Goal: Task Accomplishment & Management: Manage account settings

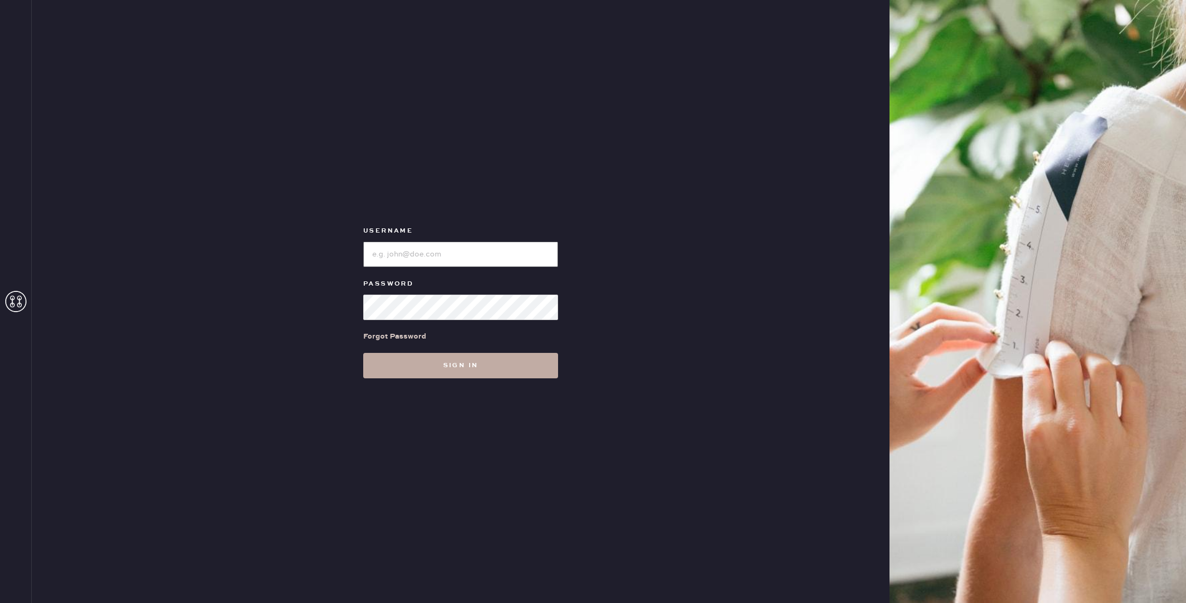
type input "reformationwilliamsburg"
click at [461, 370] on button "Sign in" at bounding box center [460, 365] width 195 height 25
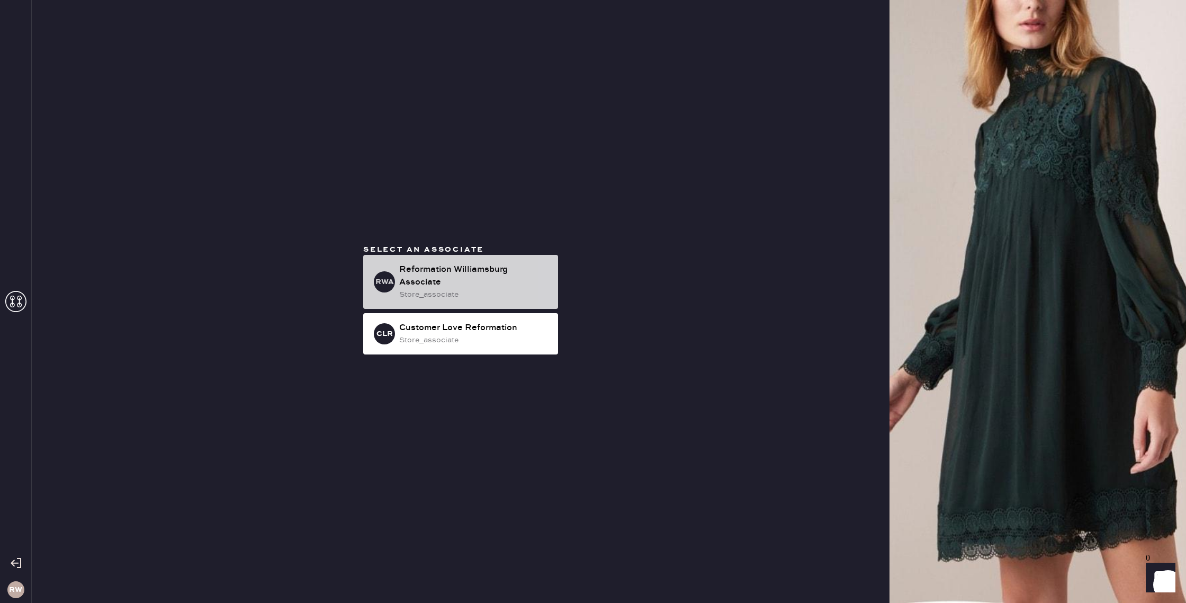
click at [473, 290] on div "store_associate" at bounding box center [474, 295] width 150 height 12
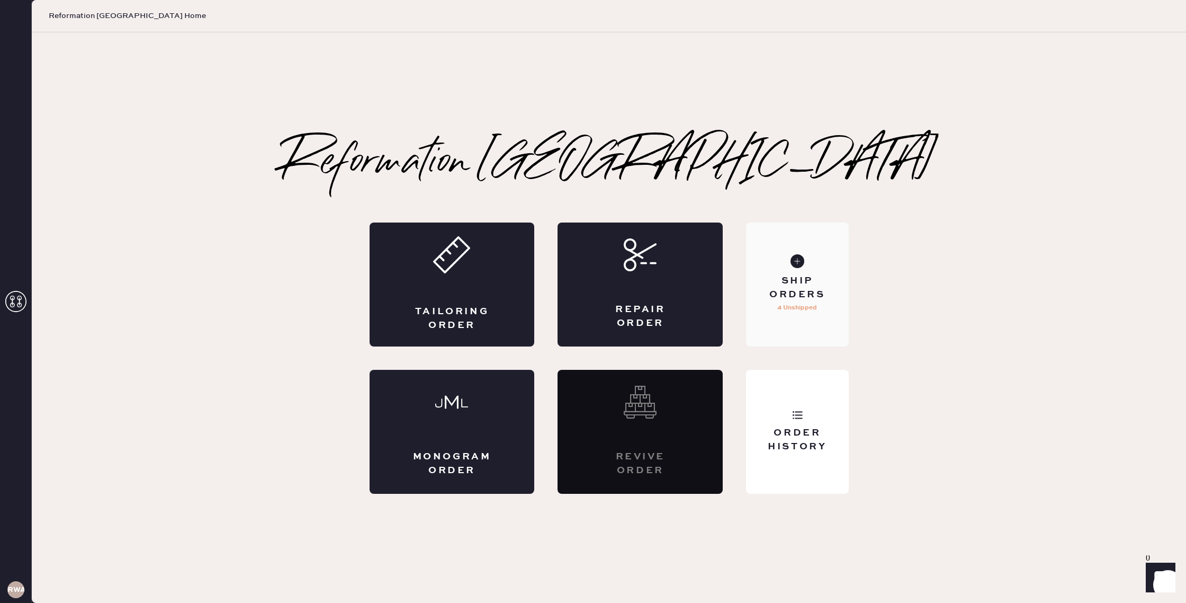
click at [802, 299] on div "Ship Orders" at bounding box center [797, 287] width 85 height 26
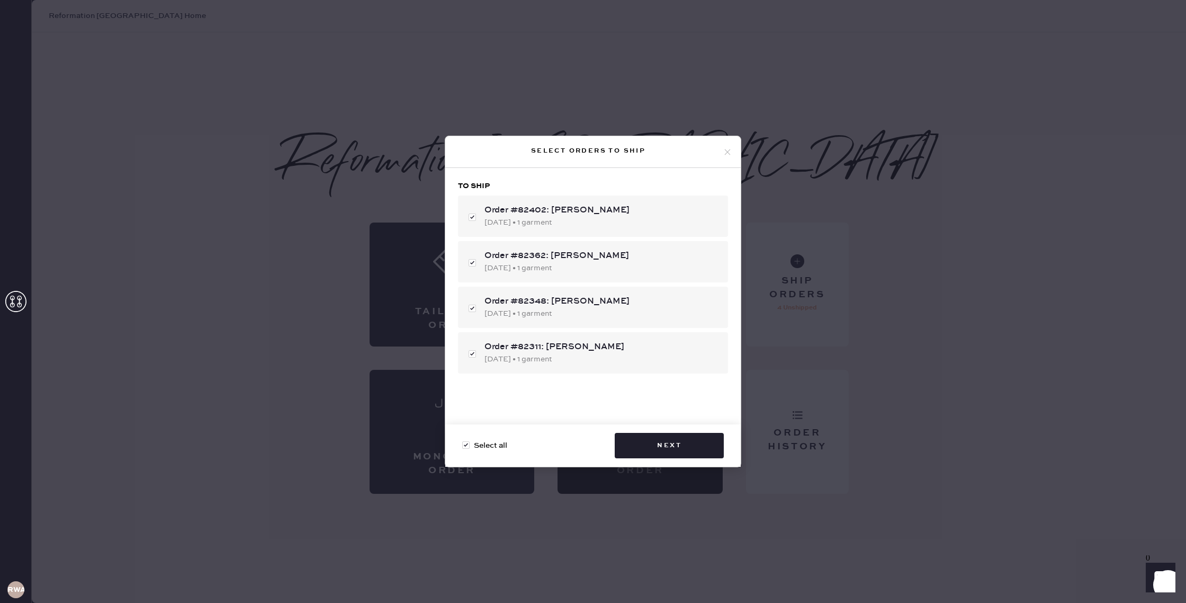
drag, startPoint x: 675, startPoint y: 448, endPoint x: 647, endPoint y: 542, distance: 98.9
click at [647, 542] on div "Select orders to ship To ship Order #82402: [PERSON_NAME] [DATE] • 1 garment Or…" at bounding box center [593, 301] width 1186 height 603
click at [685, 447] on button "Next" at bounding box center [669, 445] width 109 height 25
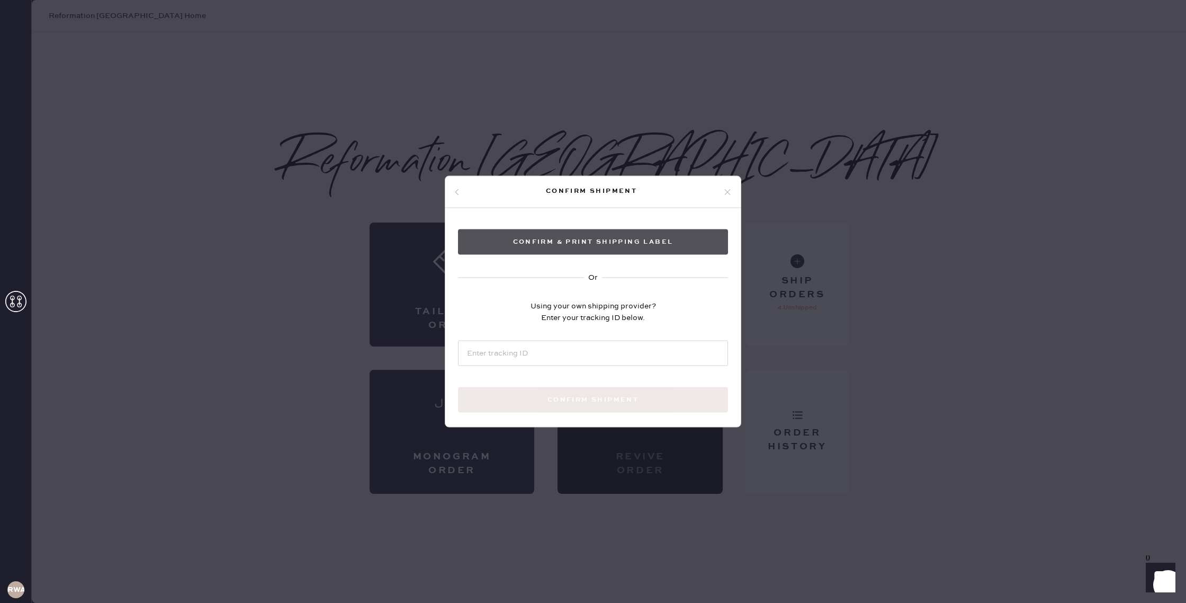
click at [572, 241] on button "Confirm & Print shipping label" at bounding box center [593, 241] width 270 height 25
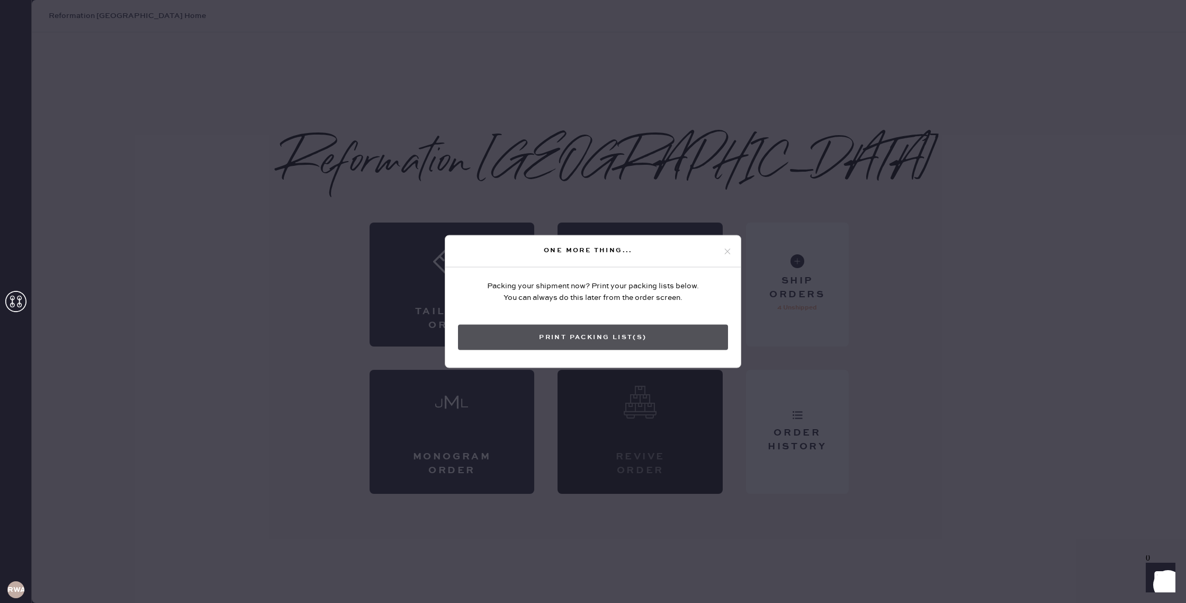
click at [650, 338] on button "Print Packing List(s)" at bounding box center [593, 337] width 270 height 25
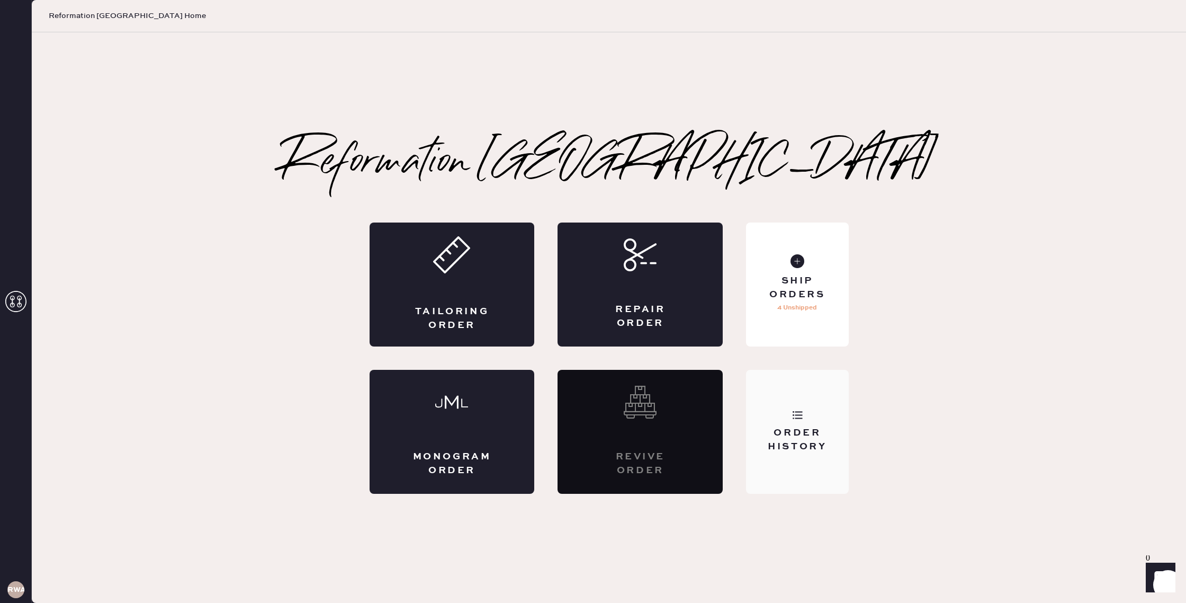
click at [795, 445] on div "Order History" at bounding box center [797, 439] width 85 height 26
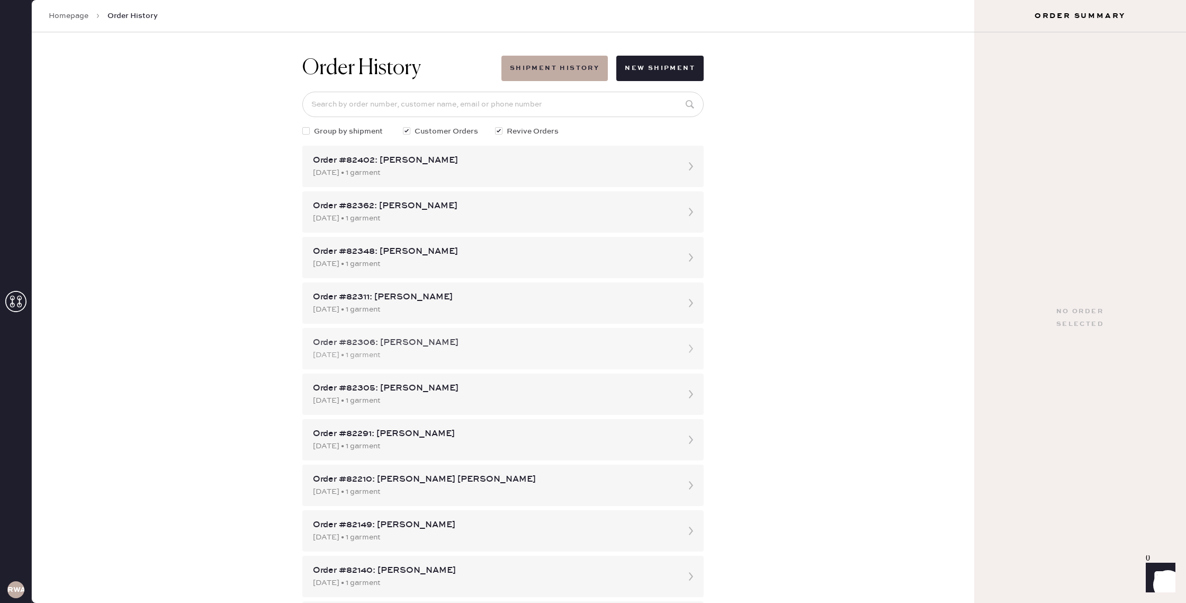
click at [466, 344] on div "Order #82306: [PERSON_NAME]" at bounding box center [493, 342] width 361 height 13
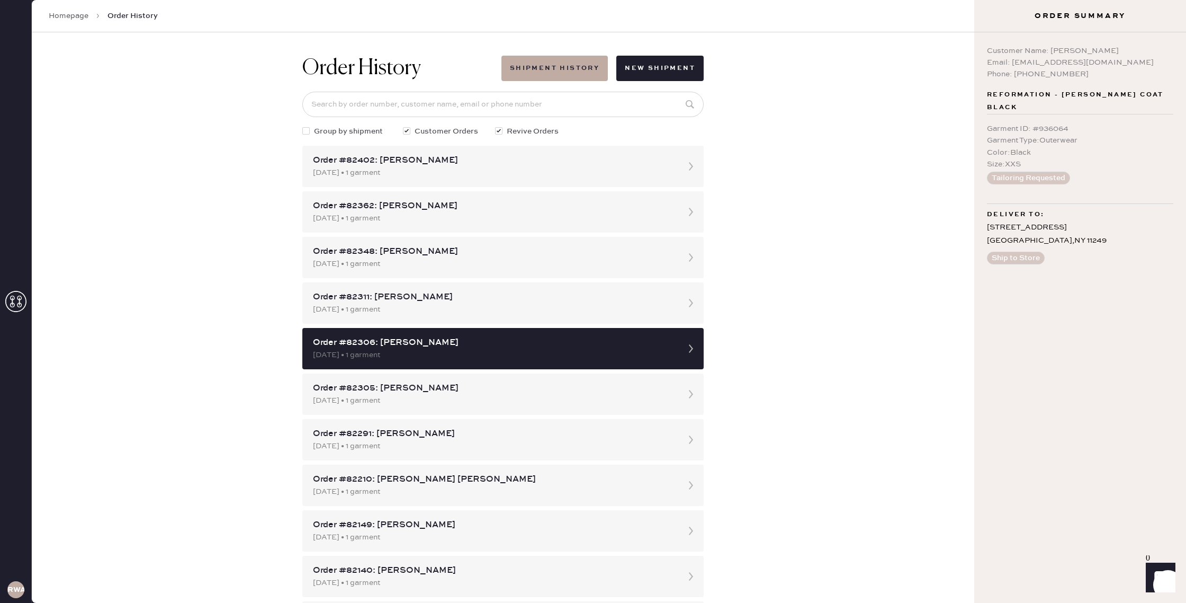
click at [466, 344] on div "Order #82306: [PERSON_NAME]" at bounding box center [493, 342] width 361 height 13
click at [824, 365] on div "Order History Shipment History New Shipment Group by shipment Customer Orders R…" at bounding box center [503, 317] width 943 height 570
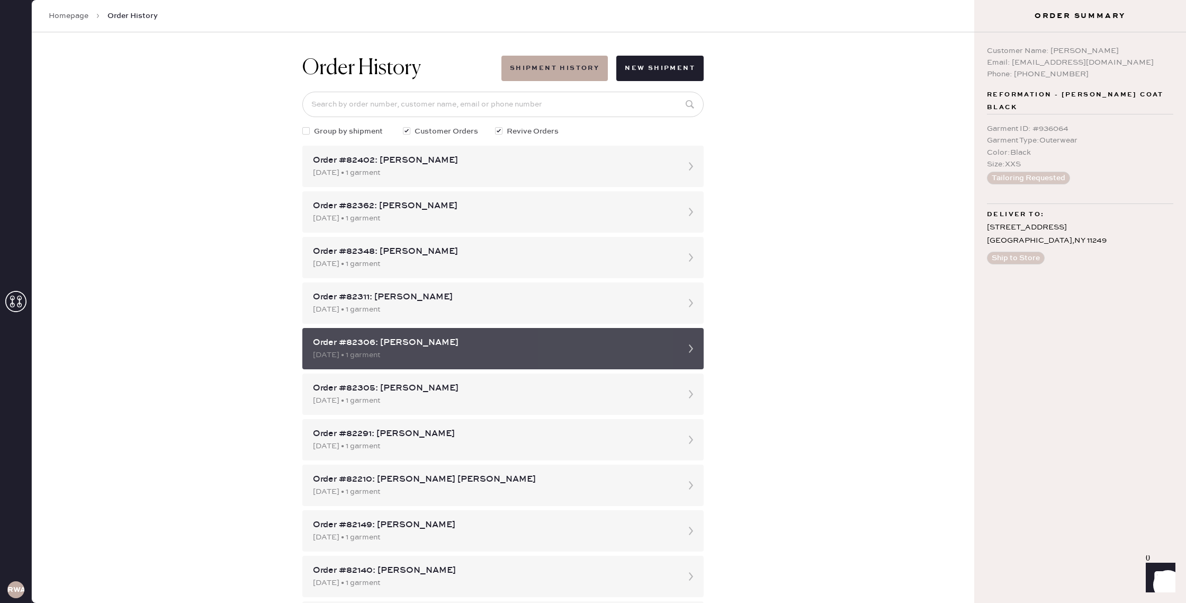
click at [413, 347] on div "Order #82306: [PERSON_NAME]" at bounding box center [493, 342] width 361 height 13
drag, startPoint x: 684, startPoint y: 345, endPoint x: 696, endPoint y: 348, distance: 12.1
click at [684, 345] on icon at bounding box center [691, 348] width 21 height 21
click at [696, 348] on icon at bounding box center [691, 348] width 21 height 21
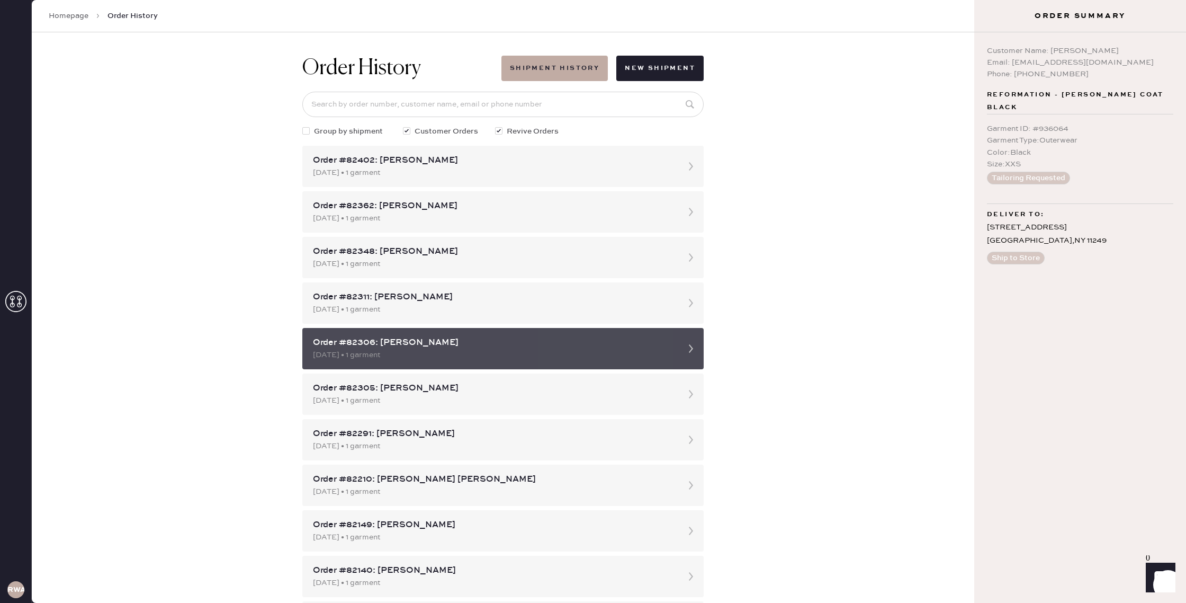
click at [696, 348] on icon at bounding box center [691, 348] width 21 height 21
click at [333, 342] on div "Order #82306: [PERSON_NAME]" at bounding box center [493, 342] width 361 height 13
click at [607, 350] on div "[DATE] • 1 garment" at bounding box center [493, 355] width 361 height 12
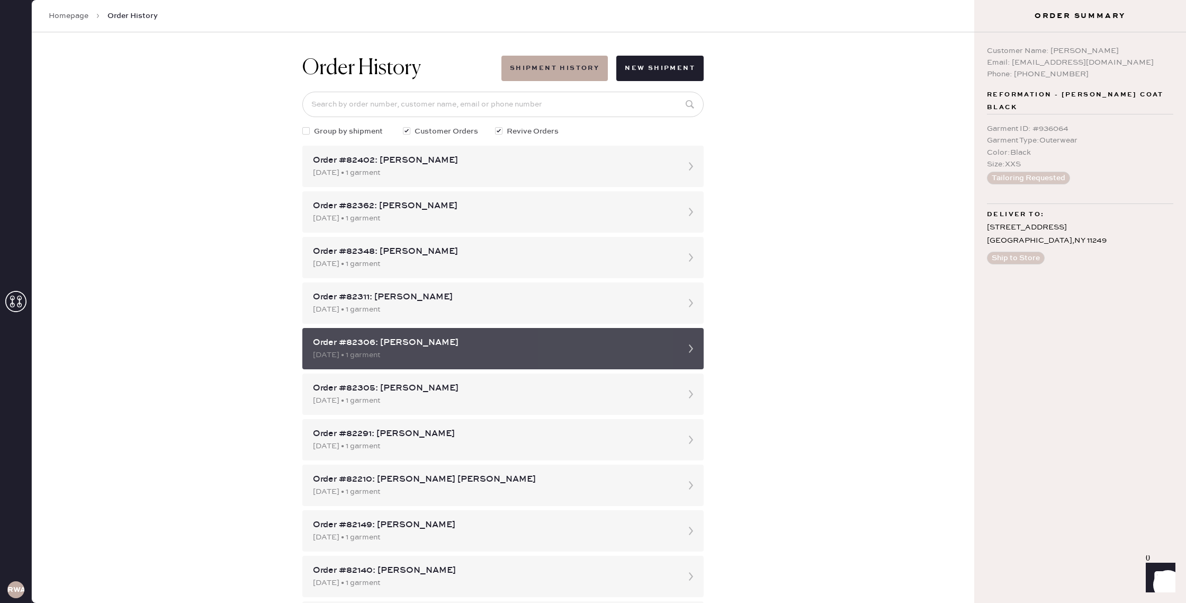
click at [692, 348] on use at bounding box center [691, 348] width 4 height 8
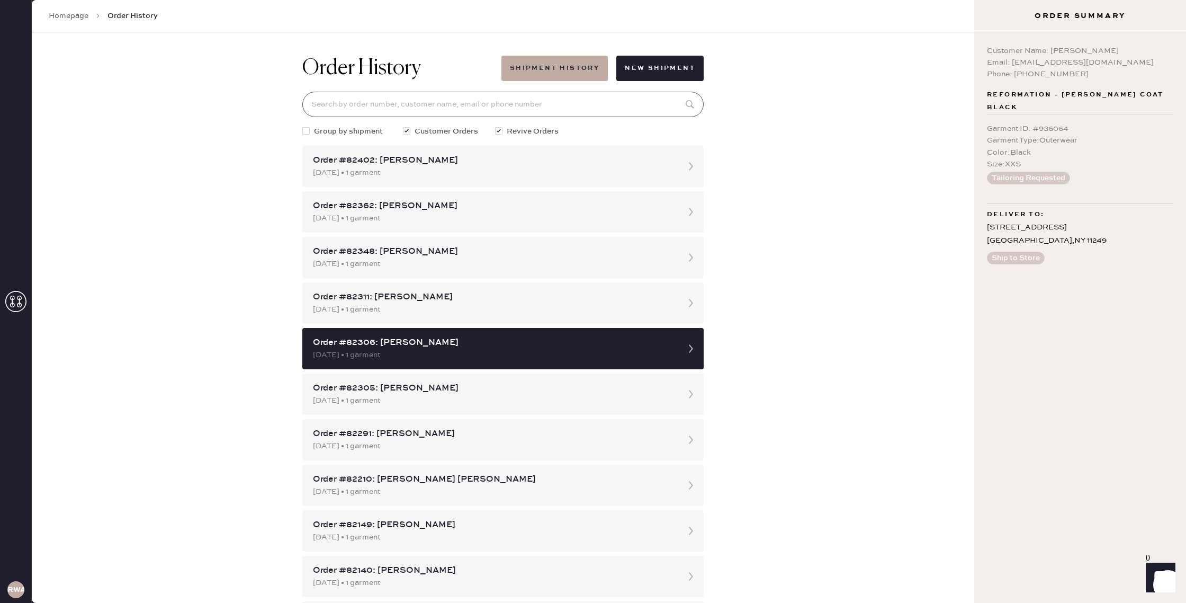
click at [476, 98] on input at bounding box center [502, 104] width 401 height 25
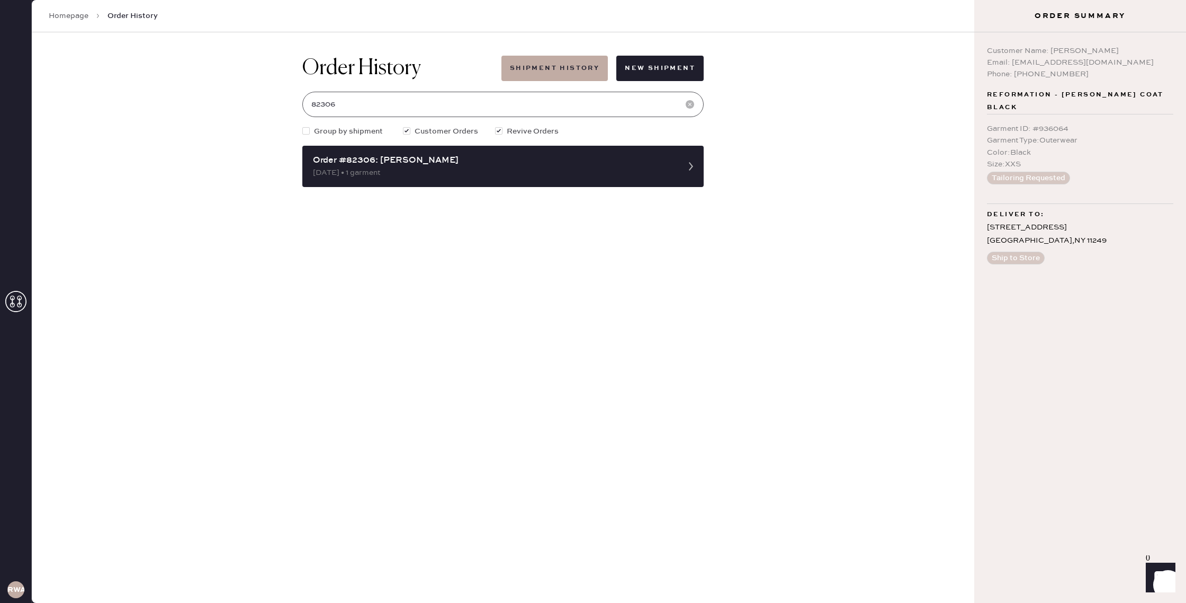
type input "82306"
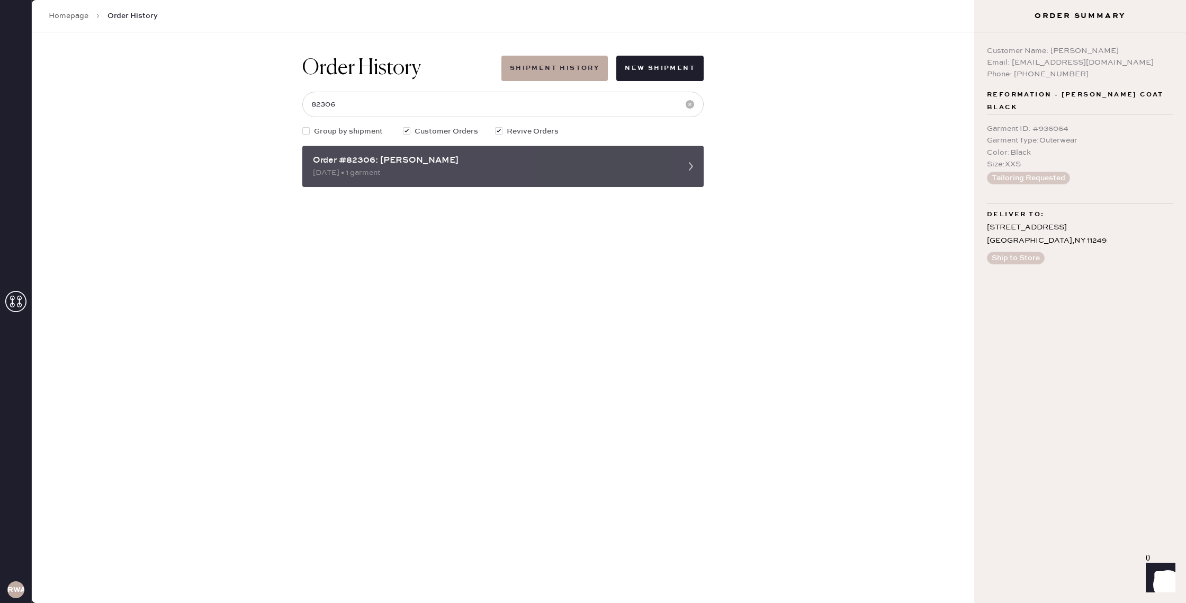
click at [595, 168] on div "[DATE] • 1 garment" at bounding box center [493, 173] width 361 height 12
click at [691, 169] on icon at bounding box center [691, 166] width 21 height 21
click at [316, 159] on div "Order #82306: [PERSON_NAME]" at bounding box center [493, 160] width 361 height 13
click at [317, 157] on div "Order #82306: [PERSON_NAME]" at bounding box center [493, 160] width 361 height 13
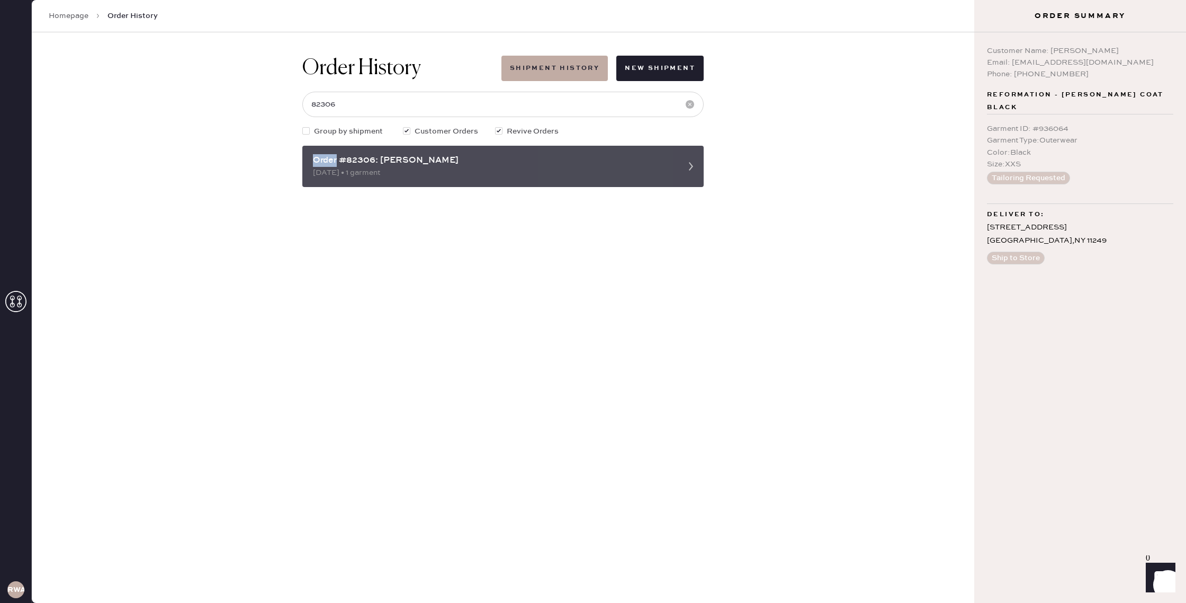
click at [317, 157] on div "Order #82306: [PERSON_NAME]" at bounding box center [493, 160] width 361 height 13
click at [448, 157] on div "Order #82306: [PERSON_NAME]" at bounding box center [493, 160] width 361 height 13
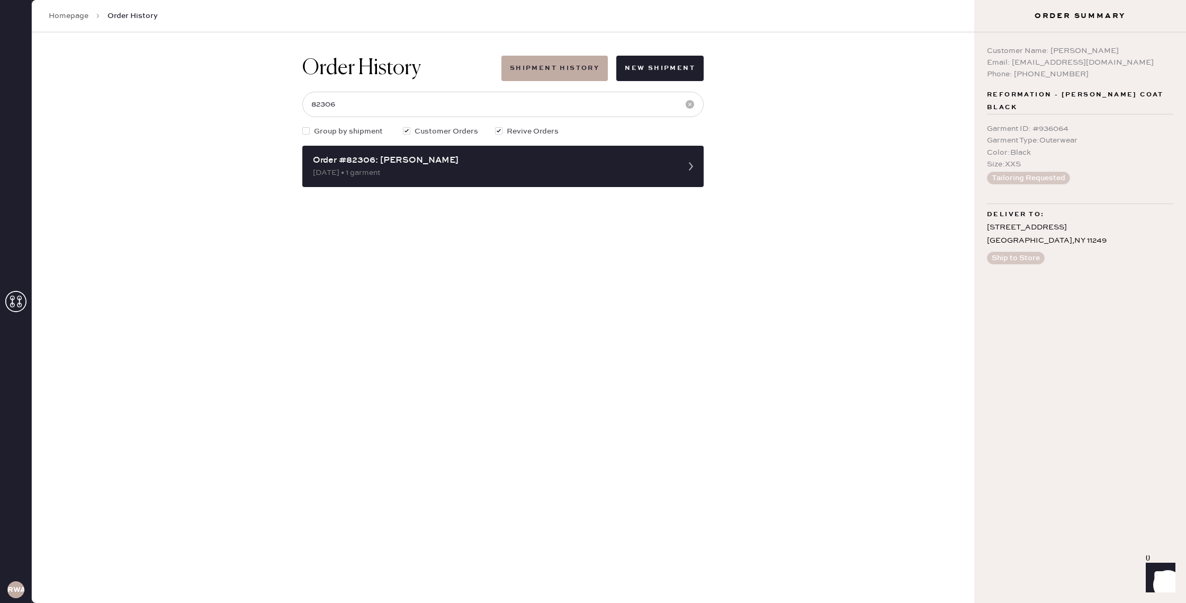
click at [500, 130] on div at bounding box center [498, 130] width 7 height 7
click at [496, 126] on input "Revive Orders" at bounding box center [495, 126] width 1 height 1
checkbox input "false"
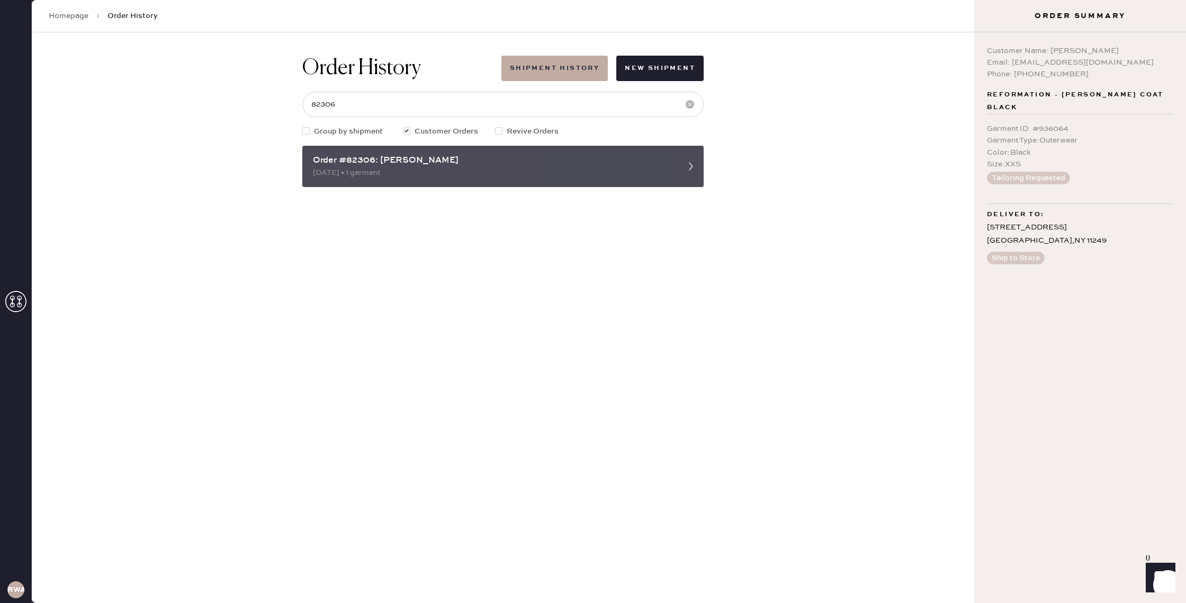
click at [516, 156] on div "Order #82306: [PERSON_NAME]" at bounding box center [493, 160] width 361 height 13
click at [524, 158] on div "Order #82306: [PERSON_NAME]" at bounding box center [493, 160] width 361 height 13
click at [384, 160] on div "Order #82306: [PERSON_NAME]" at bounding box center [493, 160] width 361 height 13
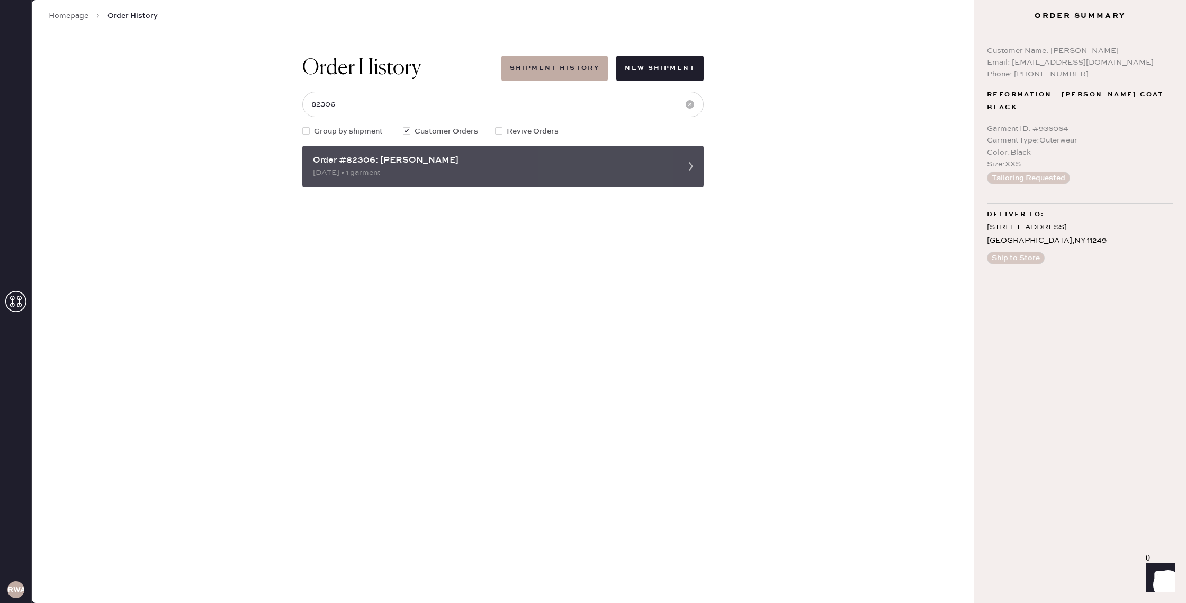
click at [400, 173] on div "[DATE] • 1 garment" at bounding box center [493, 173] width 361 height 12
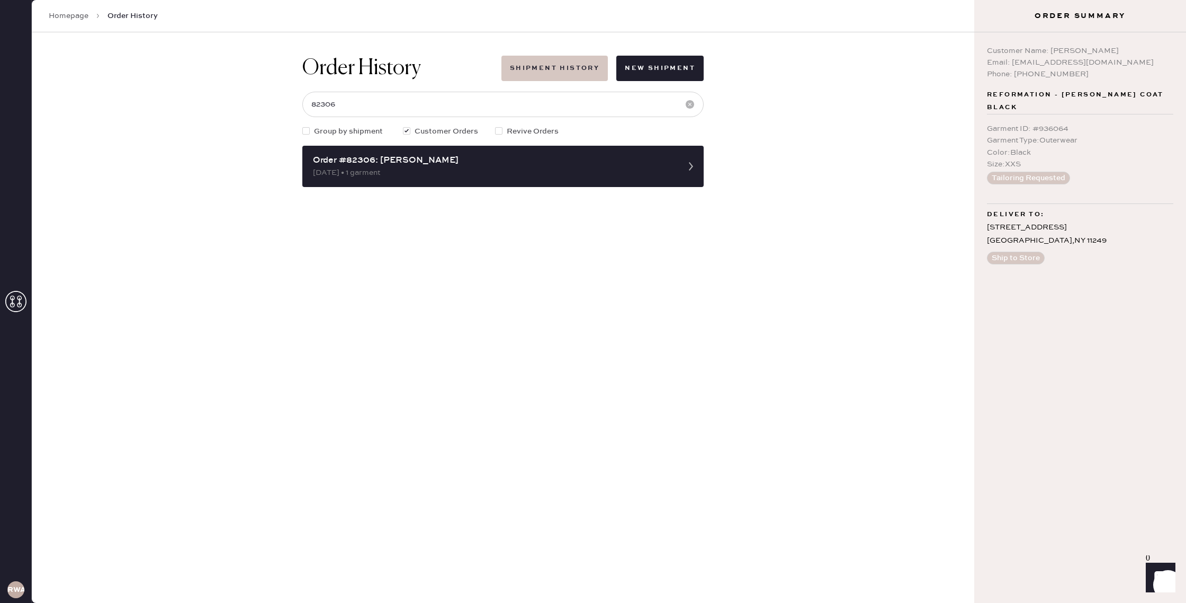
click at [566, 62] on button "Shipment History" at bounding box center [555, 68] width 106 height 25
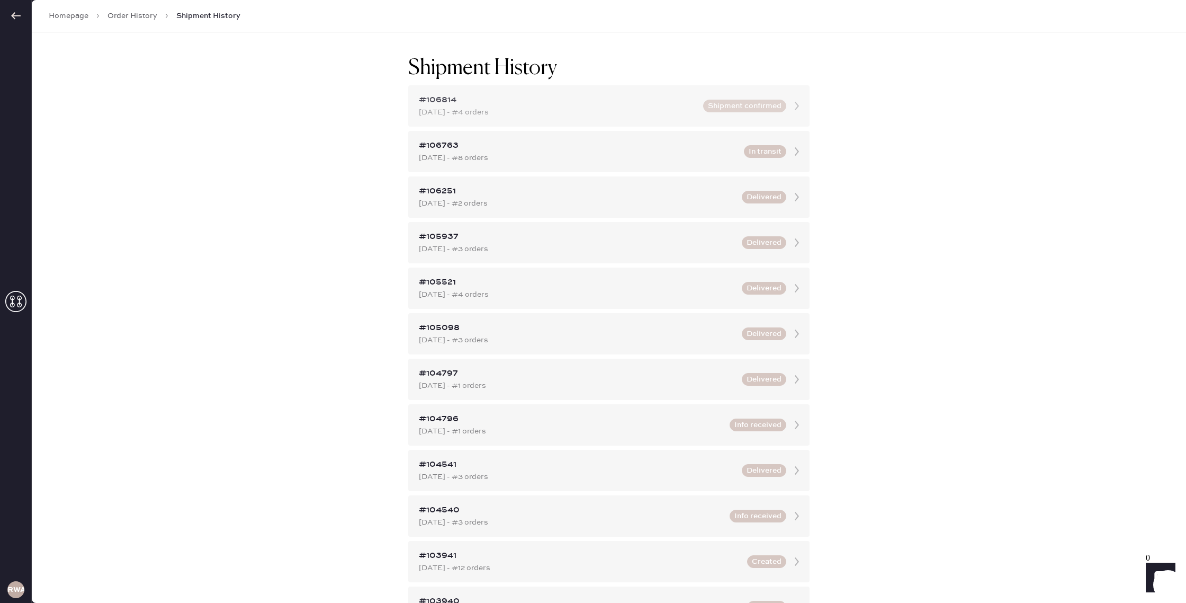
click at [797, 106] on use at bounding box center [797, 106] width 4 height 8
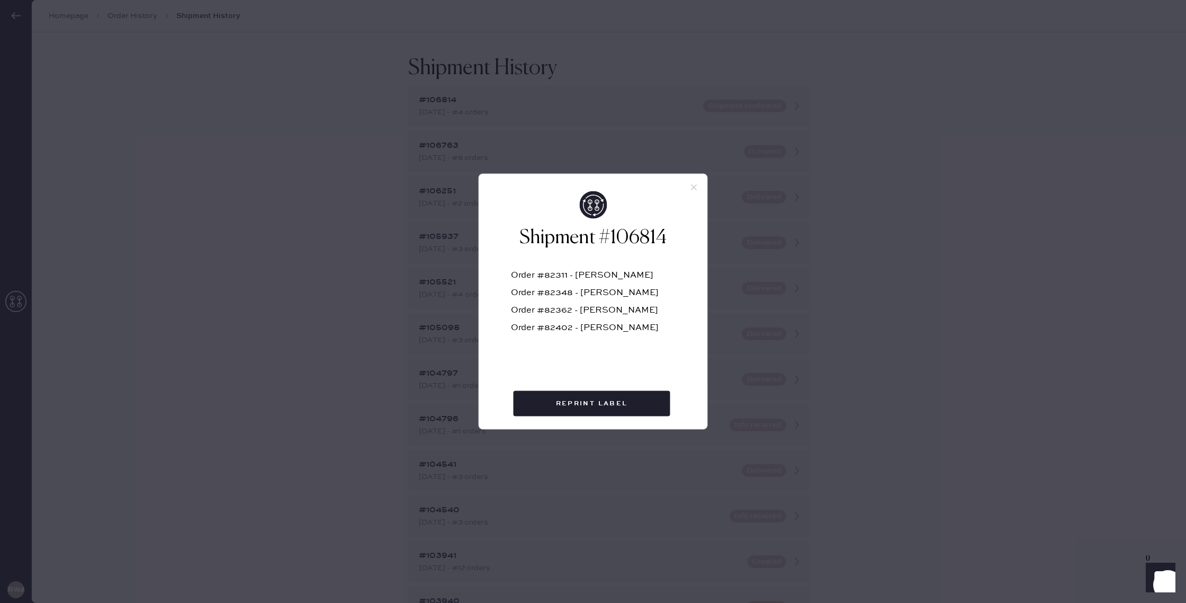
click at [688, 185] on div at bounding box center [593, 182] width 228 height 17
click at [692, 186] on icon at bounding box center [695, 188] width 10 height 10
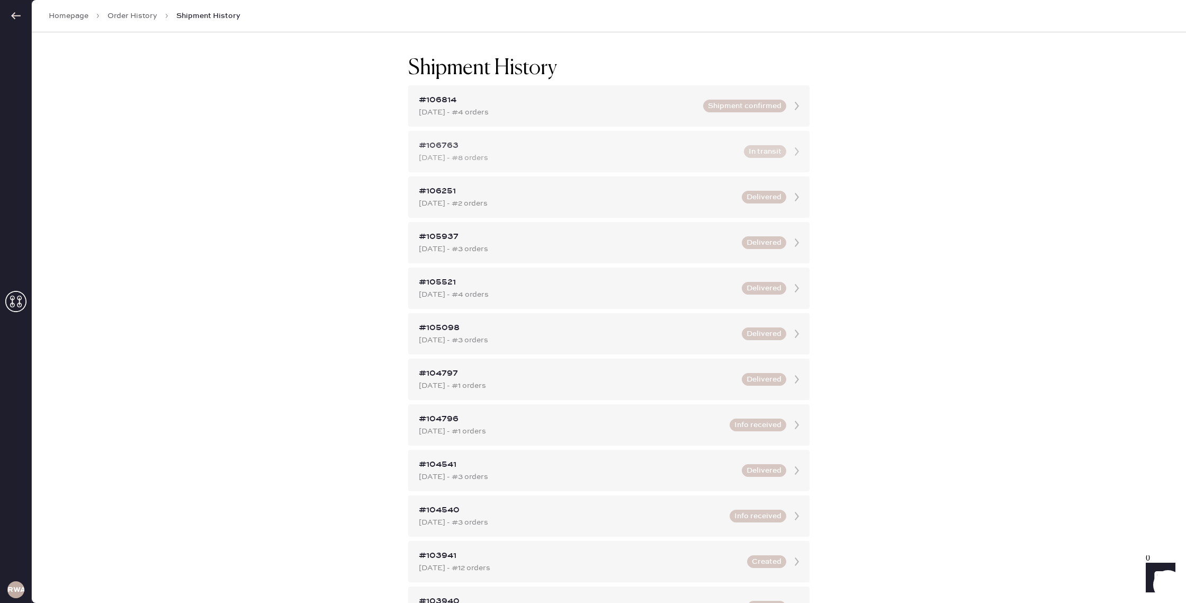
click at [797, 154] on use at bounding box center [797, 151] width 4 height 8
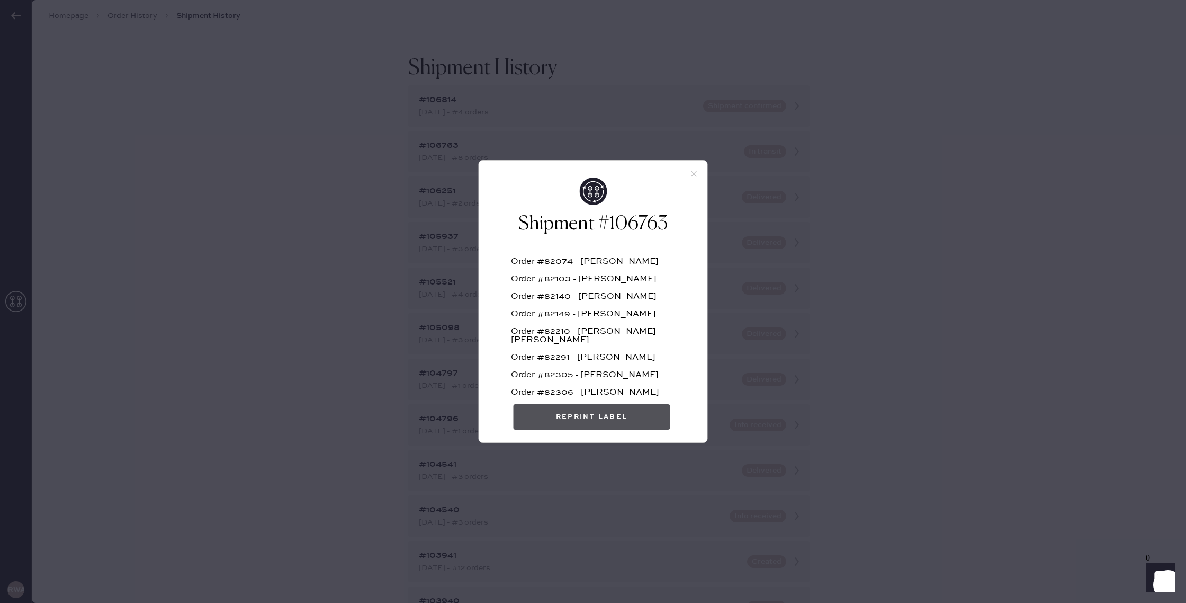
click at [606, 412] on button "Reprint Label" at bounding box center [592, 416] width 157 height 25
click at [577, 388] on div "Order #82306 - [PERSON_NAME]" at bounding box center [593, 396] width 165 height 17
click at [588, 243] on div "Order #82074 - Mina Blossom Order #82103 - [PERSON_NAME] Order #82140 - [PERSON…" at bounding box center [593, 353] width 165 height 232
click at [692, 171] on icon at bounding box center [695, 174] width 10 height 10
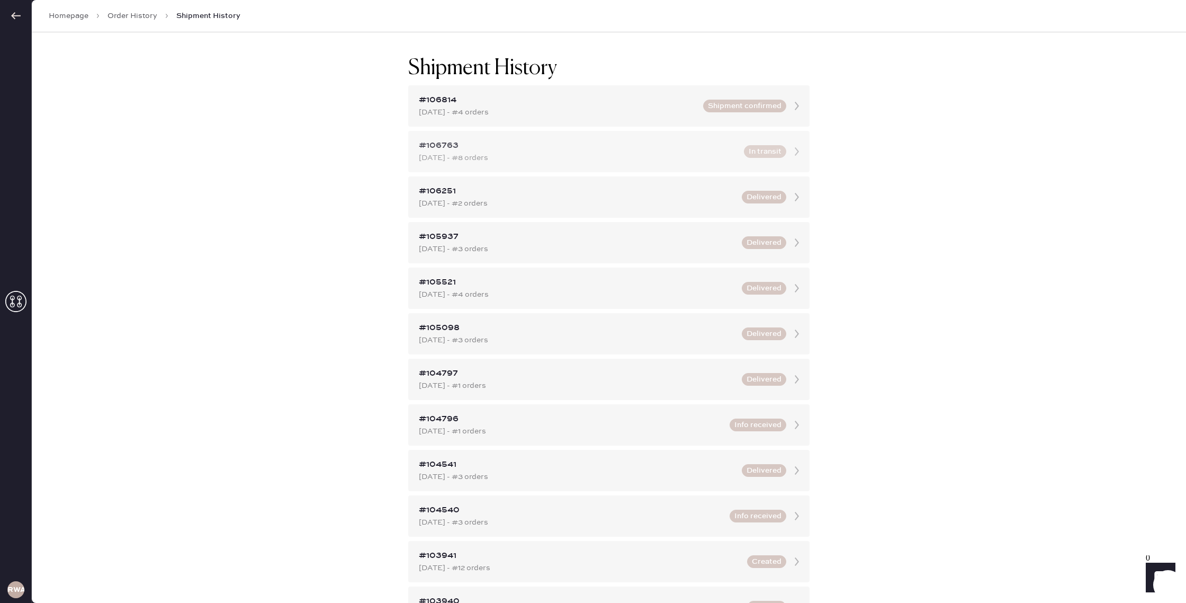
click at [790, 148] on icon at bounding box center [796, 151] width 21 height 21
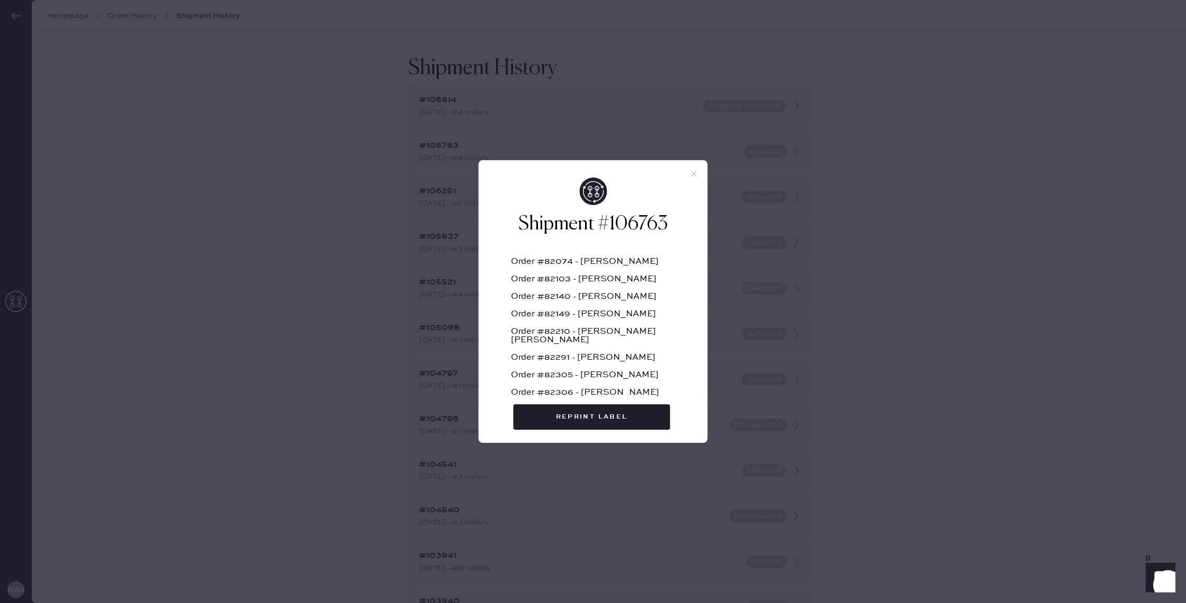
click at [563, 353] on div "Order #82291 - [PERSON_NAME]" at bounding box center [593, 361] width 165 height 17
click at [578, 235] on h2 "Shipment #106763" at bounding box center [593, 223] width 165 height 25
drag, startPoint x: 603, startPoint y: 223, endPoint x: 627, endPoint y: 207, distance: 28.6
click at [606, 220] on h2 "Shipment #106763" at bounding box center [593, 223] width 165 height 25
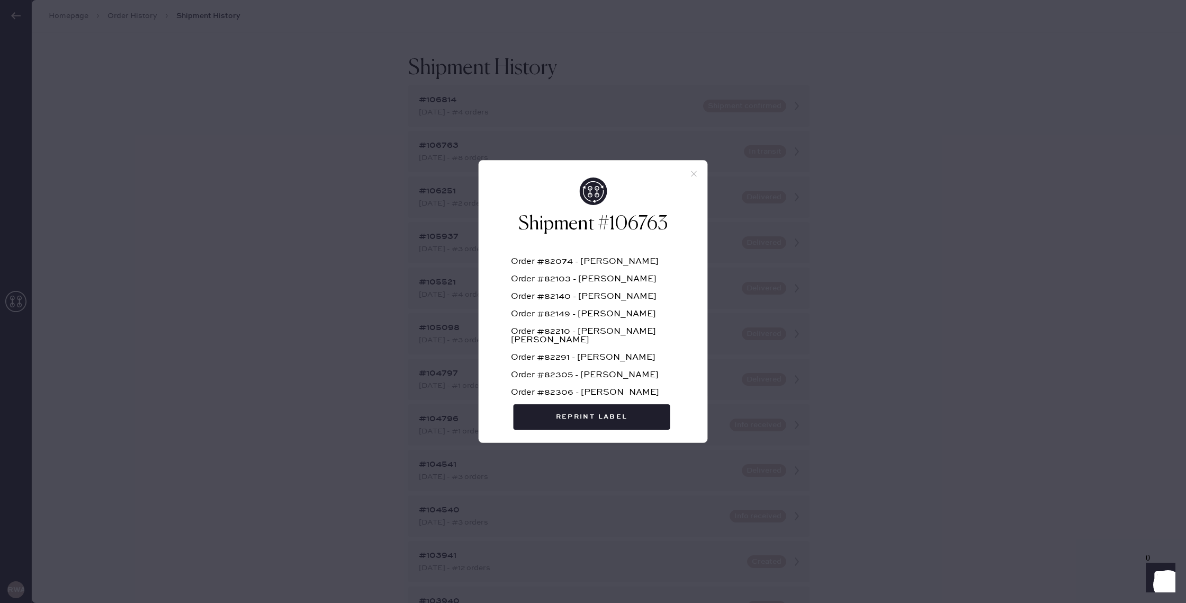
click at [693, 171] on icon at bounding box center [695, 174] width 10 height 10
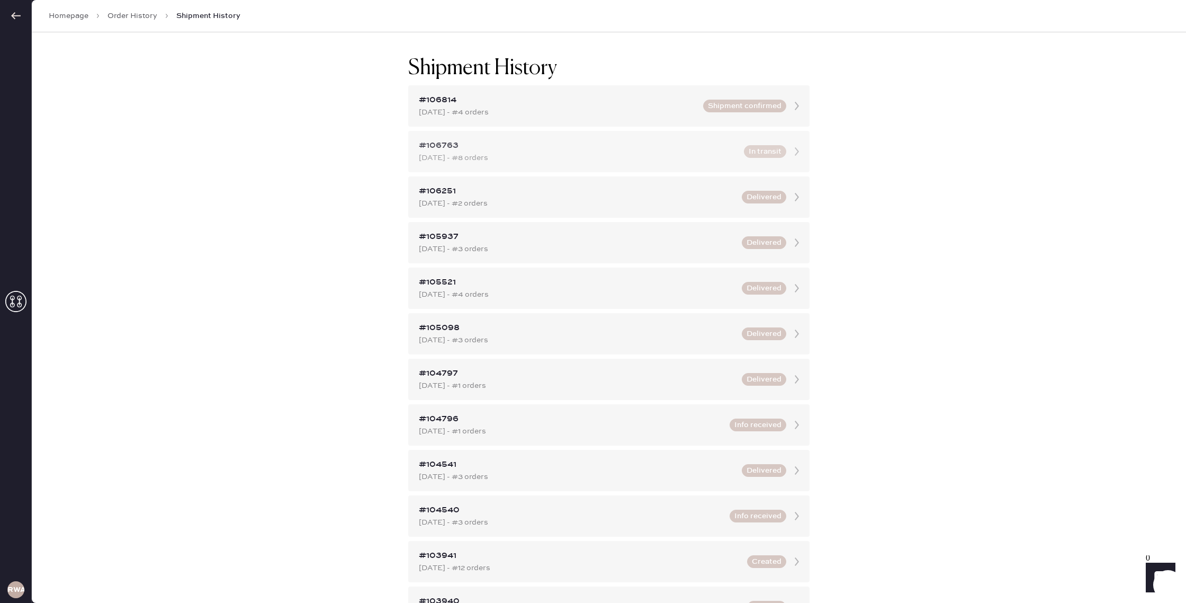
click at [794, 149] on icon at bounding box center [796, 151] width 21 height 21
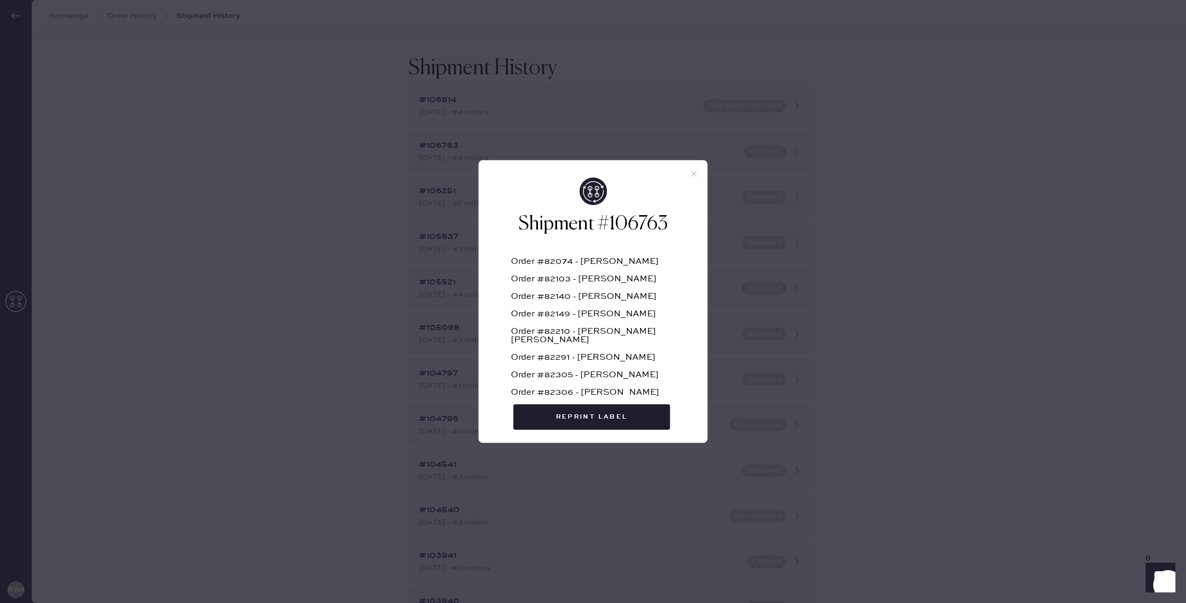
click at [879, 175] on div "Shipment #106763 Order #82074 - Mina Blossom Order #82103 - [PERSON_NAME] Order…" at bounding box center [593, 301] width 1186 height 603
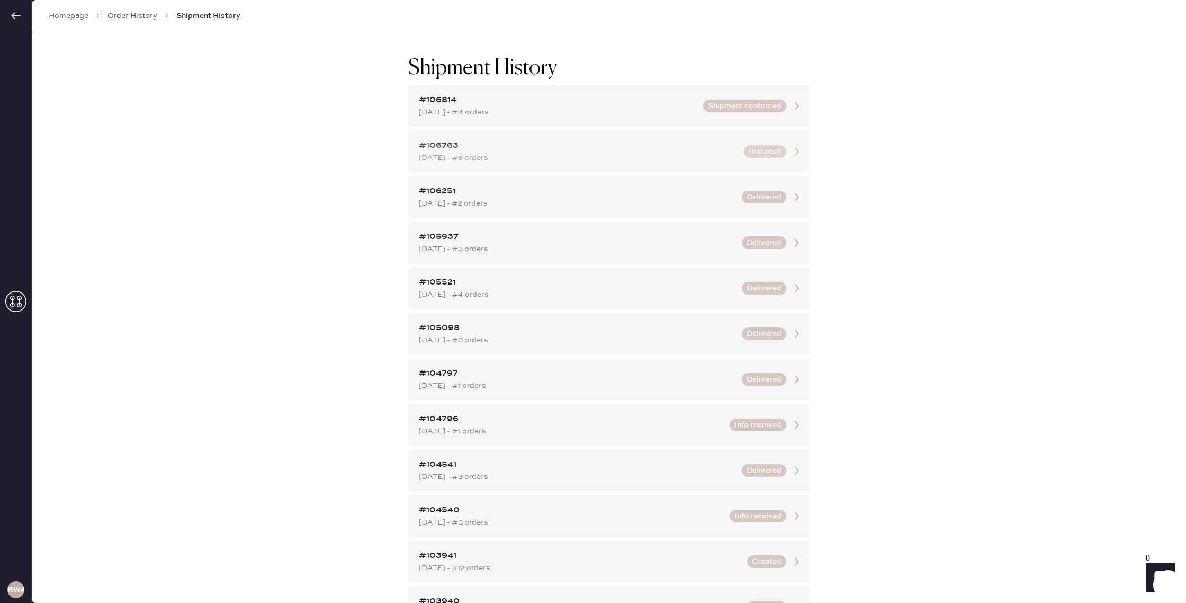
click at [625, 156] on div "[DATE] - #8 orders" at bounding box center [578, 158] width 319 height 12
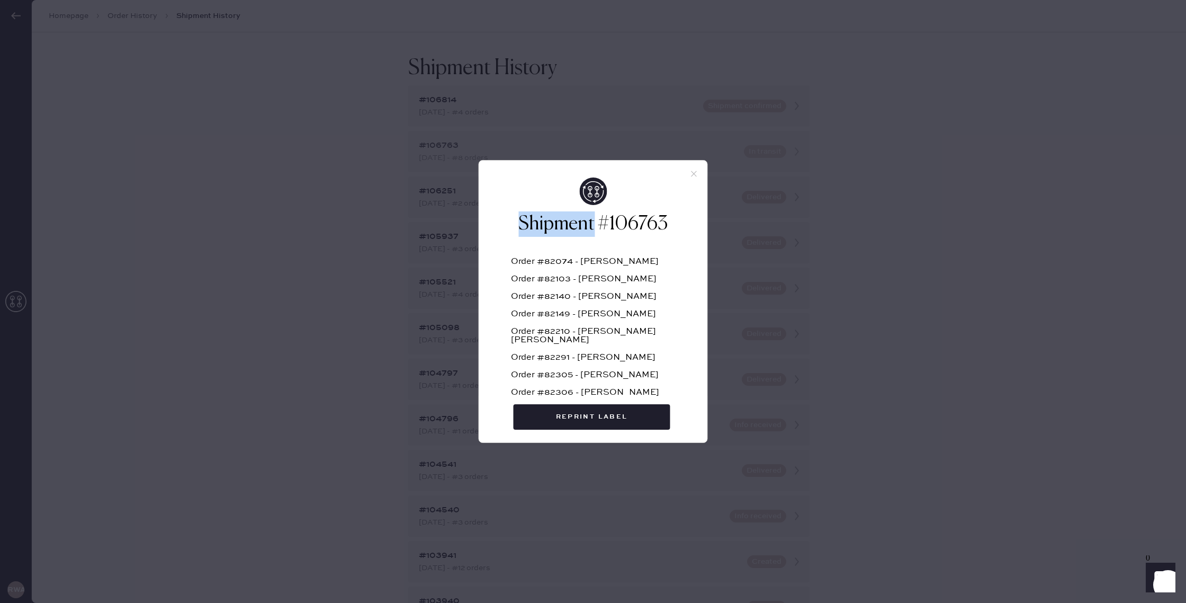
click at [625, 156] on div "Shipment #106763 Order #82074 - Mina Blossom Order #82103 - [PERSON_NAME] Order…" at bounding box center [593, 301] width 1186 height 603
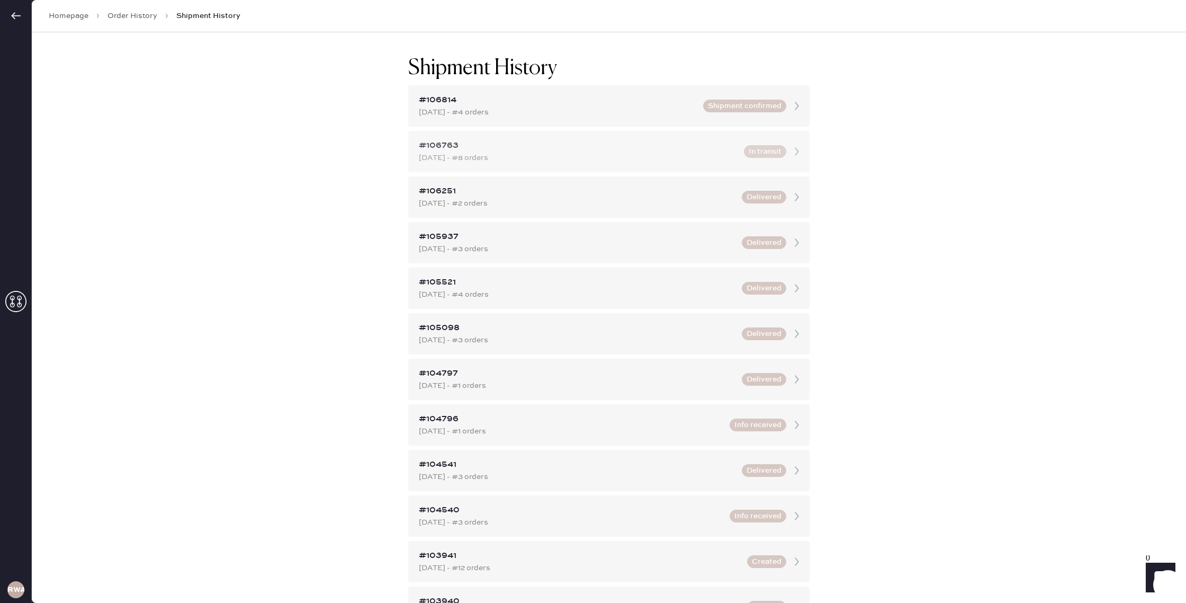
click at [540, 151] on div "#106763" at bounding box center [578, 145] width 319 height 13
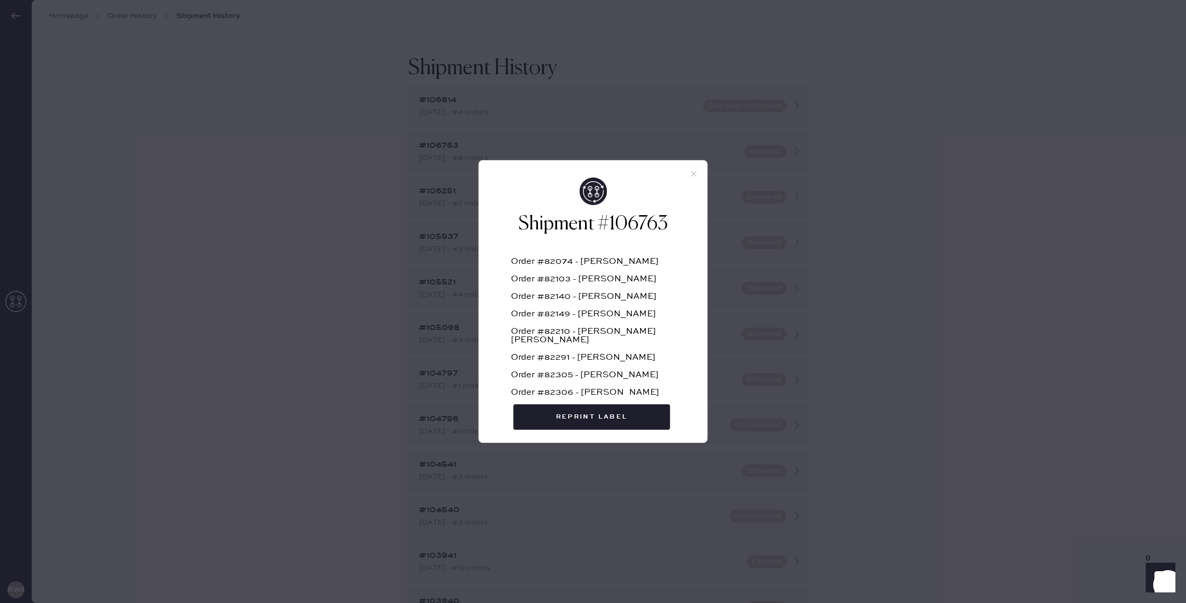
click at [695, 179] on div "Shipment #106763 Order #82074 - Mina Blossom Order #82103 - [PERSON_NAME] Order…" at bounding box center [593, 309] width 228 height 265
click at [693, 174] on use at bounding box center [694, 174] width 6 height 6
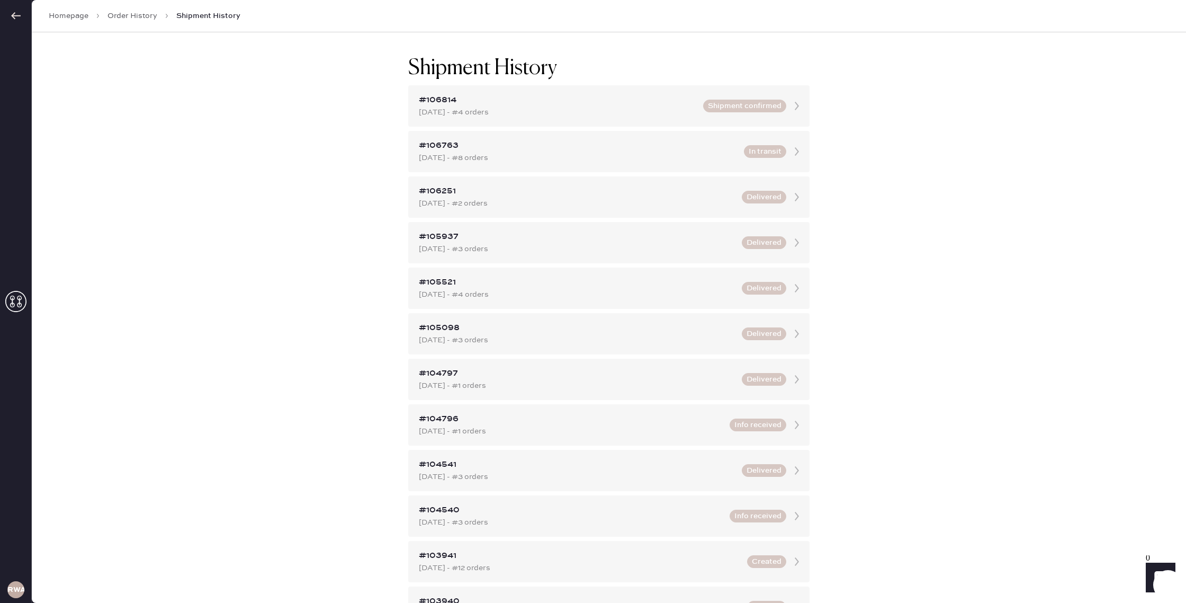
click at [176, 21] on span "Shipment History" at bounding box center [208, 16] width 64 height 11
click at [143, 16] on link "Order History" at bounding box center [133, 16] width 50 height 11
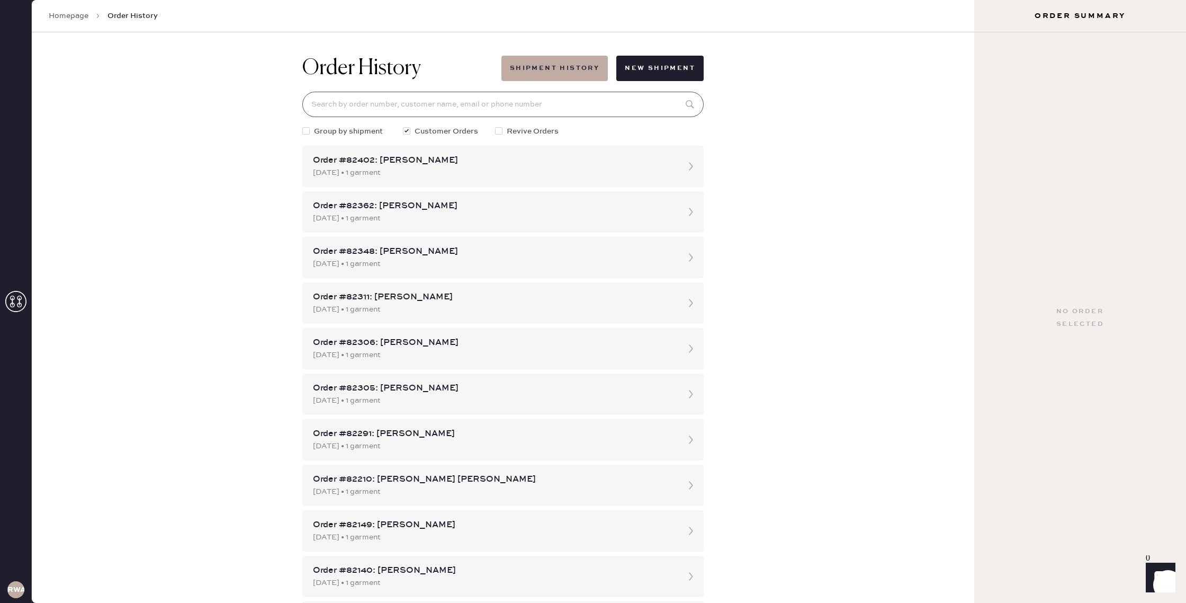
click at [433, 103] on input at bounding box center [502, 104] width 401 height 25
type input "82306"
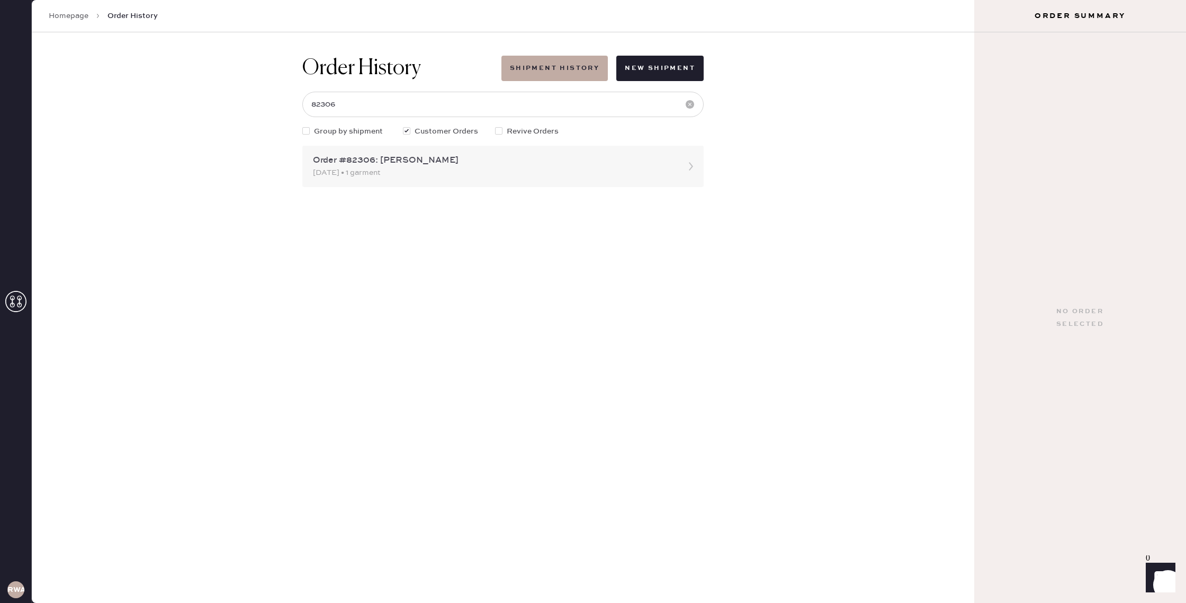
click at [421, 161] on div "Order #82306: [PERSON_NAME]" at bounding box center [493, 160] width 361 height 13
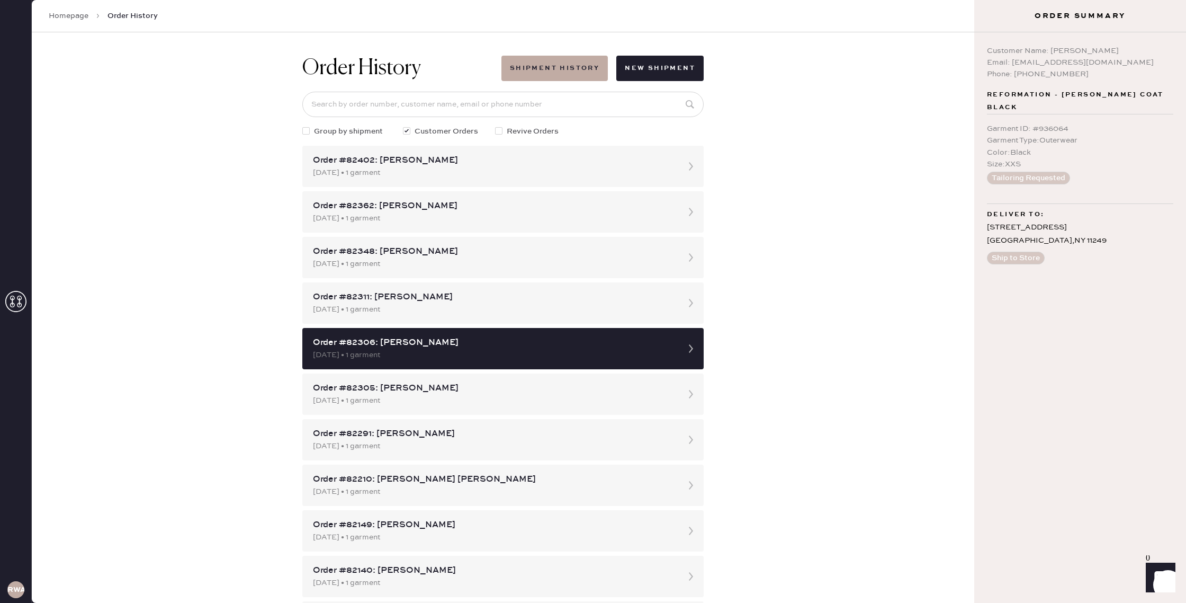
click at [1069, 73] on div "Phone: [PHONE_NUMBER]" at bounding box center [1080, 74] width 186 height 12
click at [1111, 72] on div "Phone: [PHONE_NUMBER]" at bounding box center [1080, 74] width 186 height 12
